Goal: Task Accomplishment & Management: Manage account settings

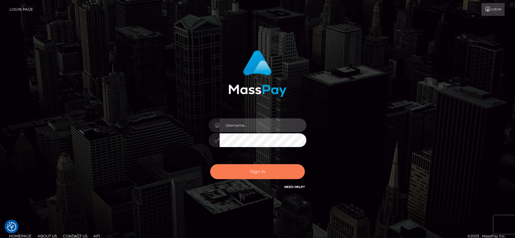
type input "fr.es"
click at [252, 167] on button "Sign in" at bounding box center [257, 171] width 95 height 15
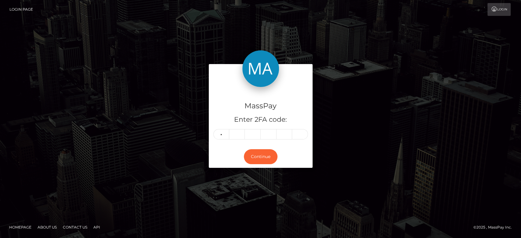
type input "9"
type input "3"
type input "7"
type input "3"
type input "2"
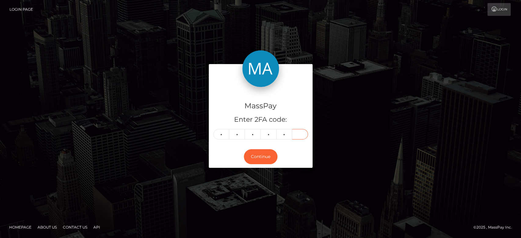
type input "2"
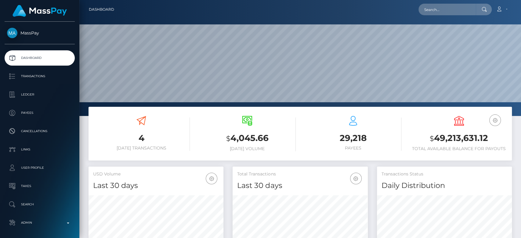
scroll to position [108, 135]
